Goal: Task Accomplishment & Management: Use online tool/utility

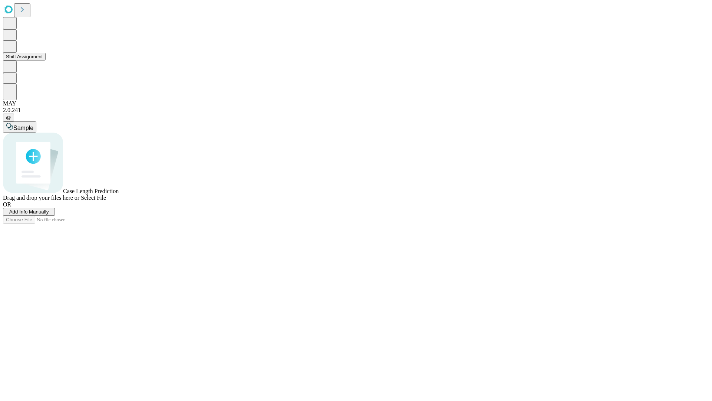
click at [46, 60] on button "Shift Assignment" at bounding box center [24, 57] width 43 height 8
